Goal: Find specific page/section: Find specific page/section

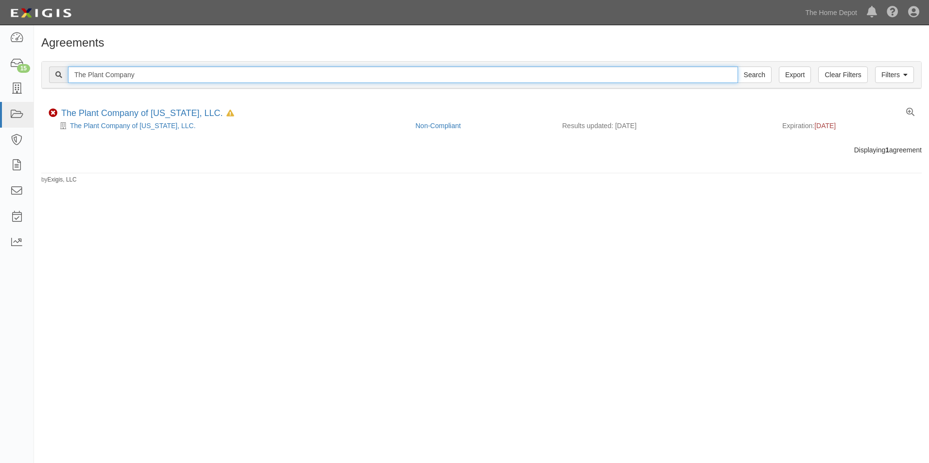
click at [326, 78] on input "The Plant Company" at bounding box center [403, 75] width 670 height 17
type input "sierra pacific"
click at [738, 67] on input "Search" at bounding box center [755, 75] width 34 height 17
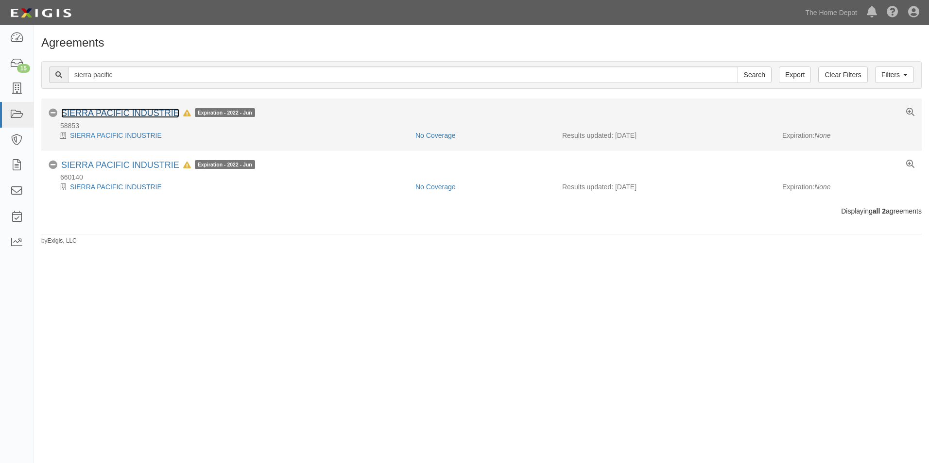
click at [153, 110] on link "SIERRA PACIFIC INDUSTRIE" at bounding box center [120, 113] width 118 height 10
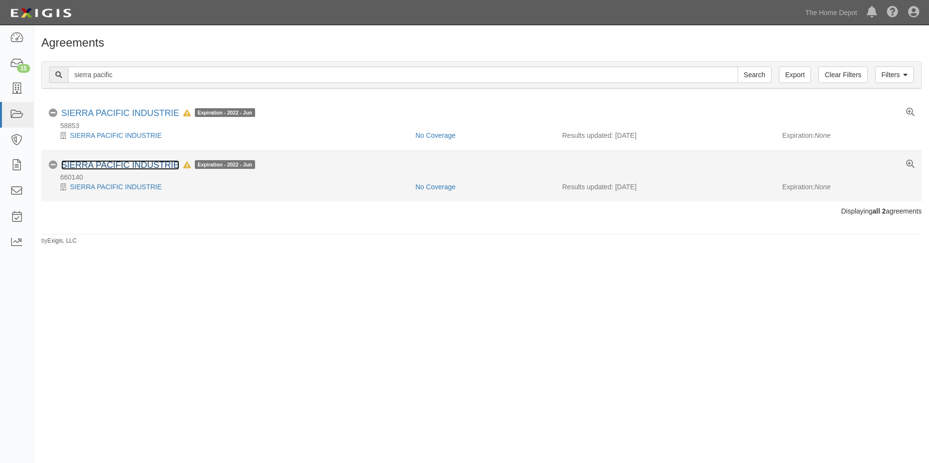
click at [110, 167] on link "SIERRA PACIFIC INDUSTRIE" at bounding box center [120, 165] width 118 height 10
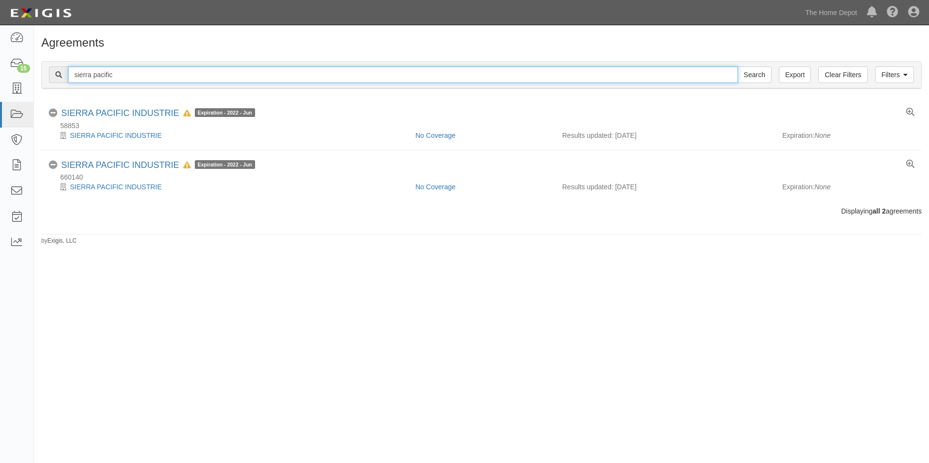
click at [128, 77] on input "sierra pacific" at bounding box center [403, 75] width 670 height 17
type input "58853"
click at [738, 67] on input "Search" at bounding box center [755, 75] width 34 height 17
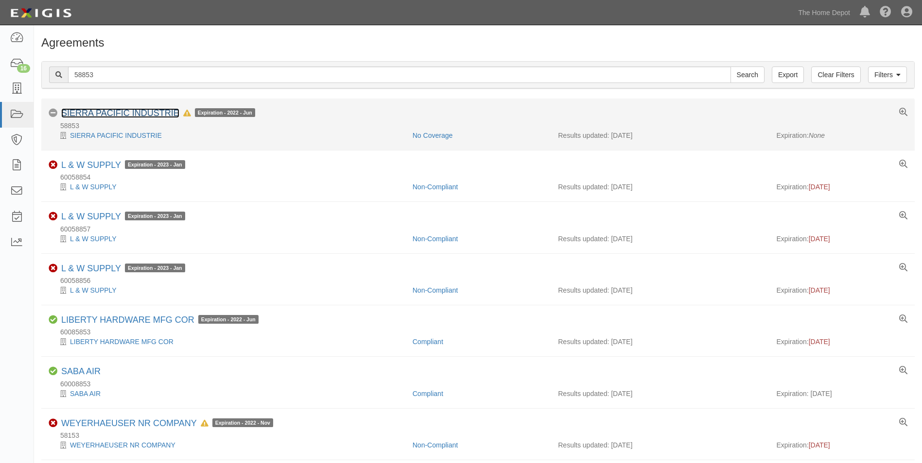
click at [126, 110] on link "SIERRA PACIFIC INDUSTRIE" at bounding box center [120, 113] width 118 height 10
